Goal: Navigation & Orientation: Find specific page/section

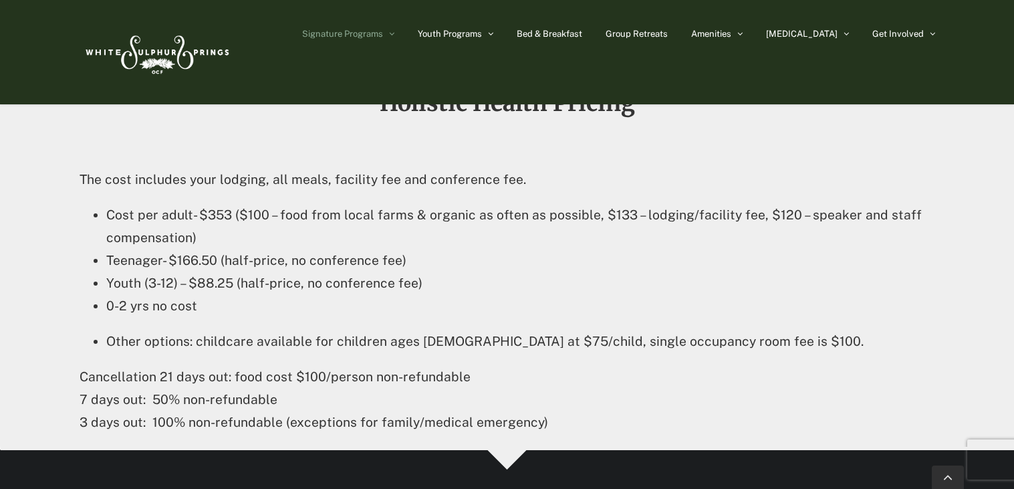
scroll to position [2200, 0]
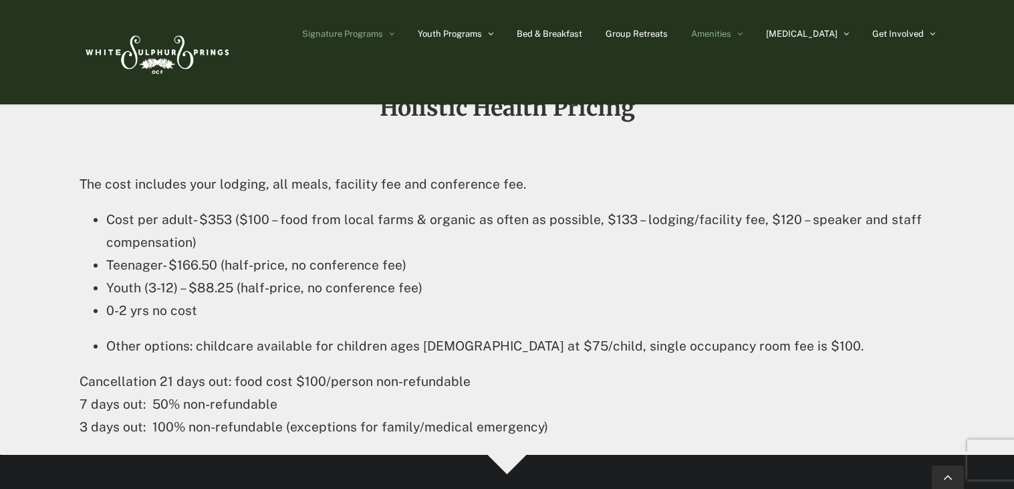
click at [743, 41] on link "Amenities" at bounding box center [716, 33] width 51 height 67
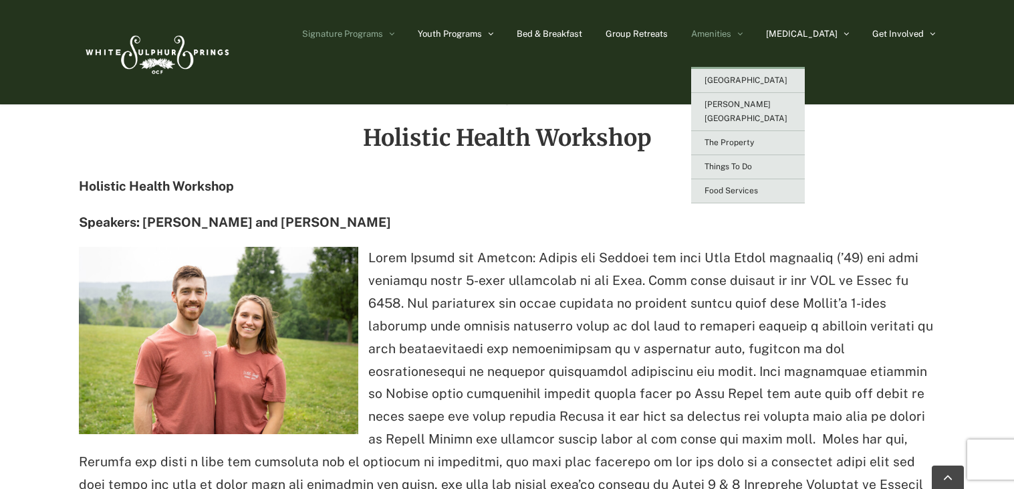
scroll to position [1678, 0]
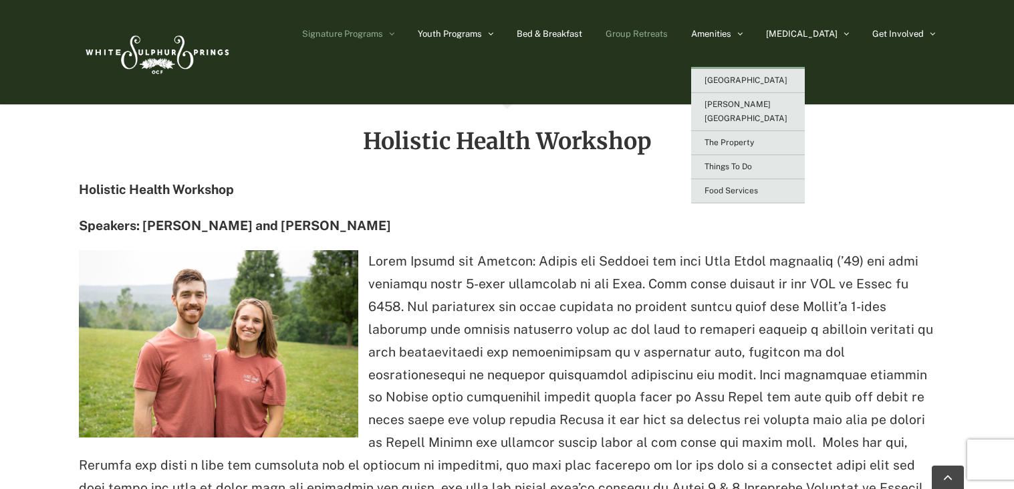
click at [668, 39] on link "Group Retreats" at bounding box center [637, 33] width 62 height 67
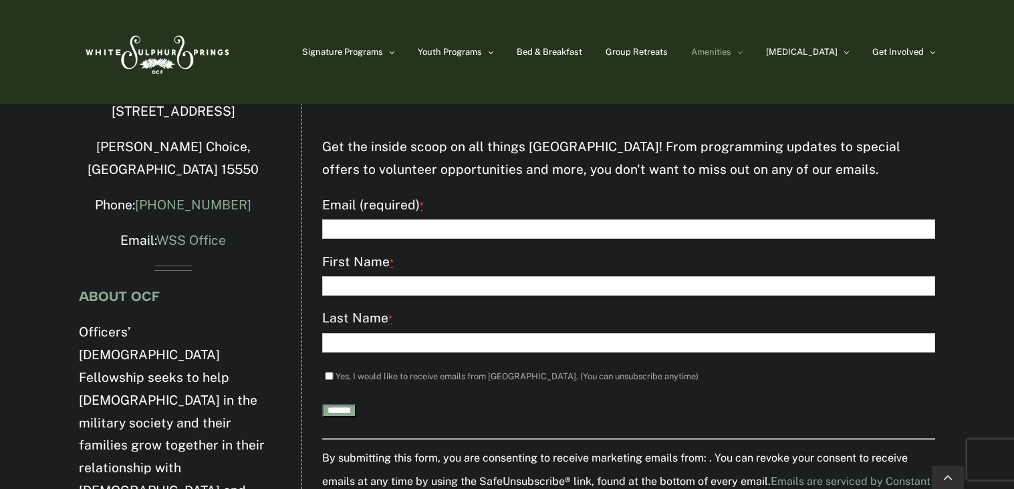
scroll to position [2216, 0]
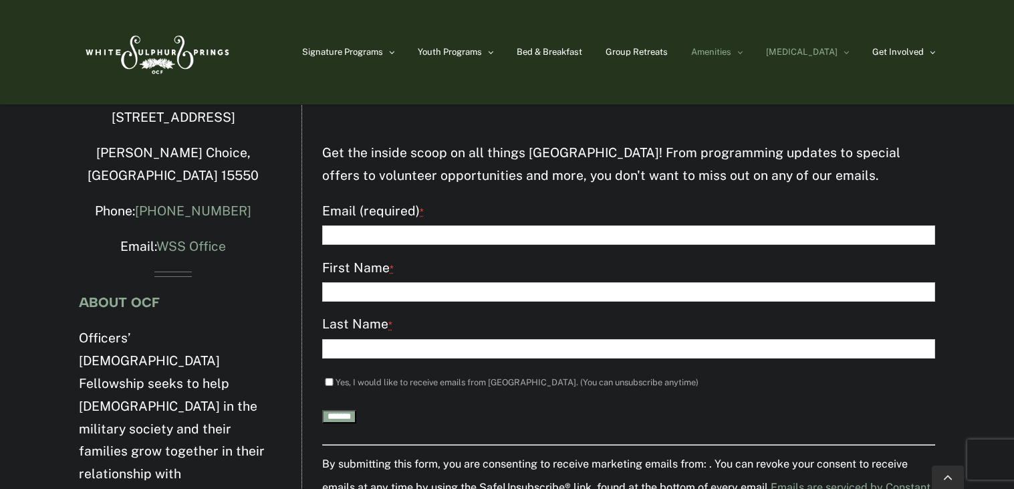
click at [824, 64] on link "[MEDICAL_DATA]" at bounding box center [807, 52] width 83 height 104
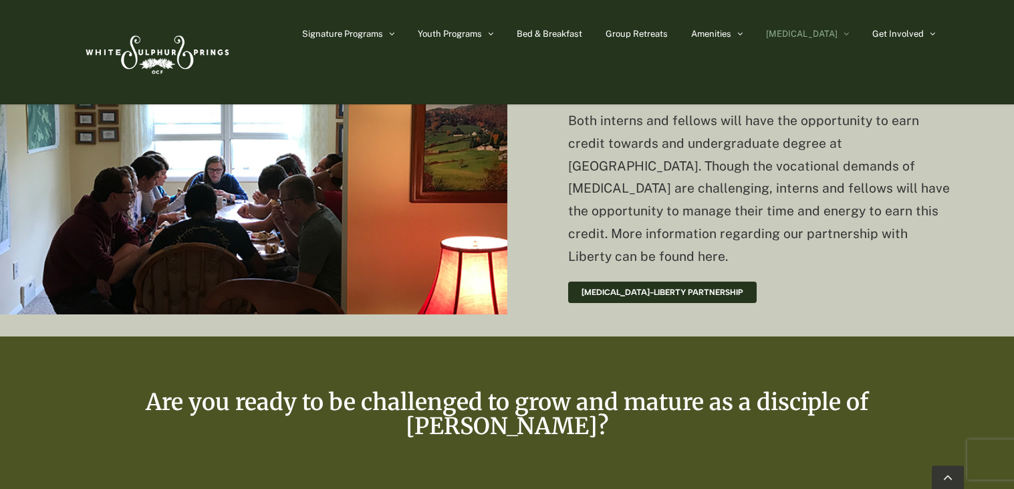
scroll to position [3242, 0]
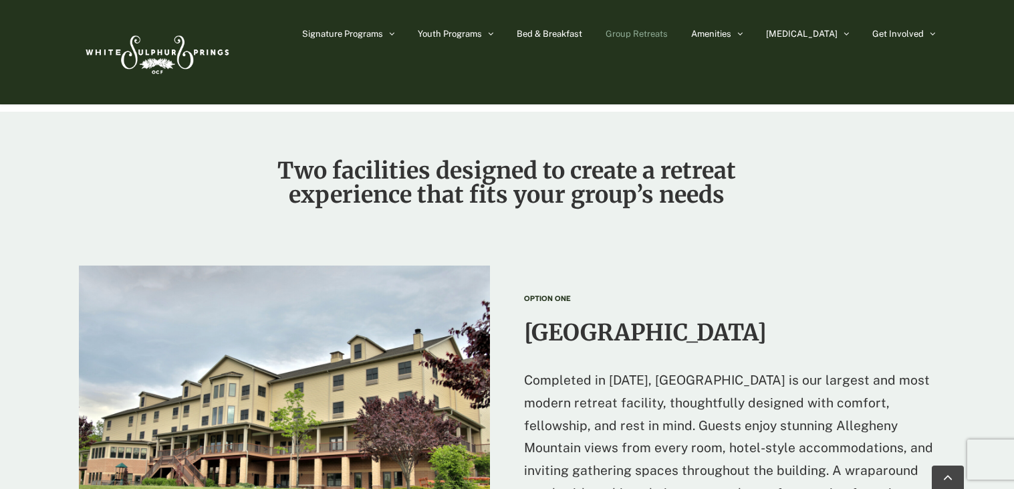
scroll to position [1292, 0]
